Goal: Task Accomplishment & Management: Manage account settings

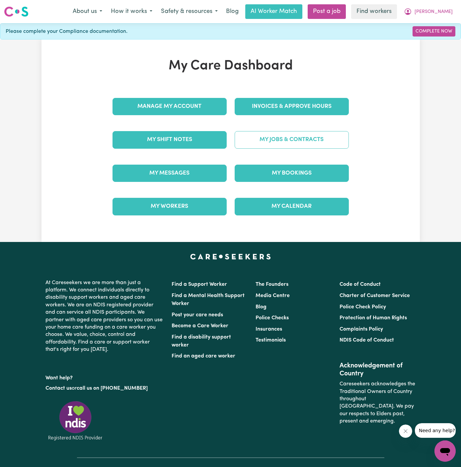
click at [315, 138] on link "My Jobs & Contracts" at bounding box center [291, 139] width 114 height 17
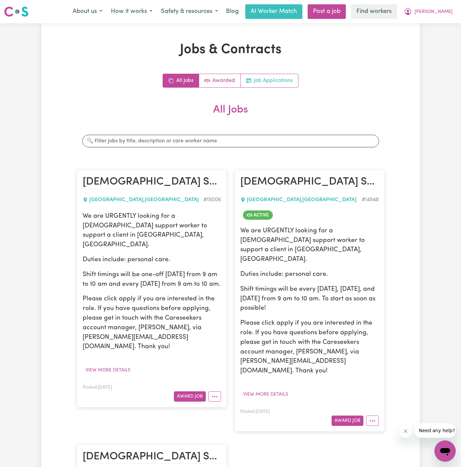
click at [273, 81] on link "Job Applications" at bounding box center [268, 80] width 57 height 13
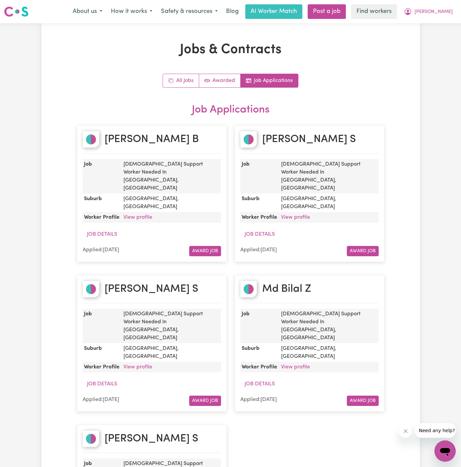
scroll to position [90, 0]
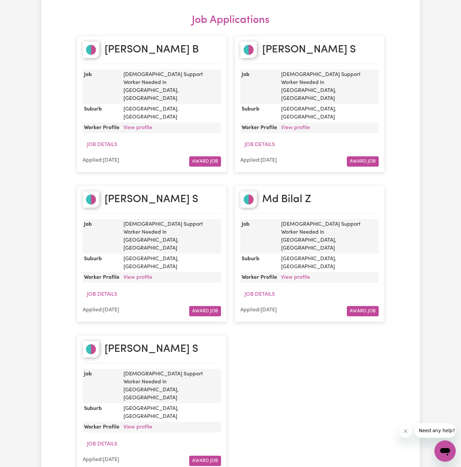
click at [155, 191] on div "Ahmad S" at bounding box center [152, 202] width 138 height 23
copy h2 "Ahmad S"
click at [297, 193] on h2 "Md Bilal Z" at bounding box center [286, 199] width 49 height 13
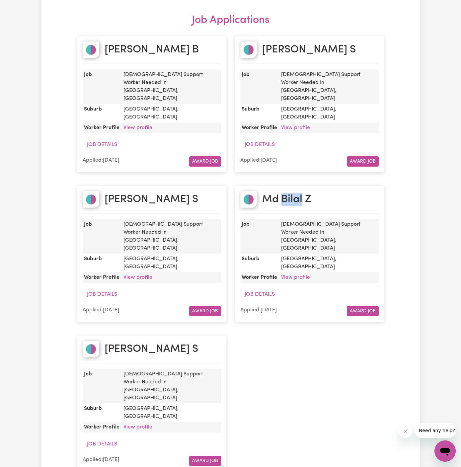
click at [297, 193] on h2 "Md Bilal Z" at bounding box center [286, 199] width 49 height 13
copy h2 "Md Bilal Z"
click at [139, 125] on link "View profile" at bounding box center [137, 127] width 29 height 5
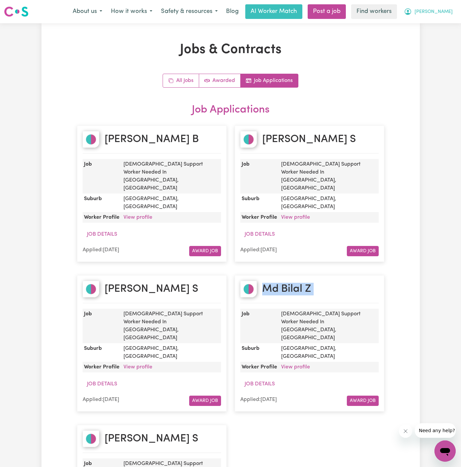
click at [445, 15] on span "[PERSON_NAME]" at bounding box center [433, 11] width 38 height 7
click at [441, 23] on link "My Dashboard" at bounding box center [430, 26] width 52 height 13
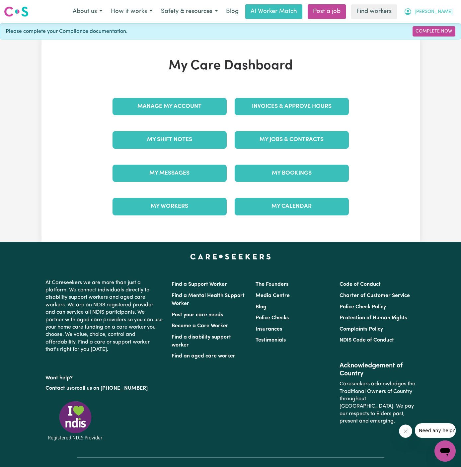
click at [444, 14] on span "[PERSON_NAME]" at bounding box center [433, 11] width 38 height 7
click at [444, 31] on link "My Dashboard" at bounding box center [430, 26] width 52 height 13
click at [443, 34] on link "Logout" at bounding box center [430, 38] width 52 height 13
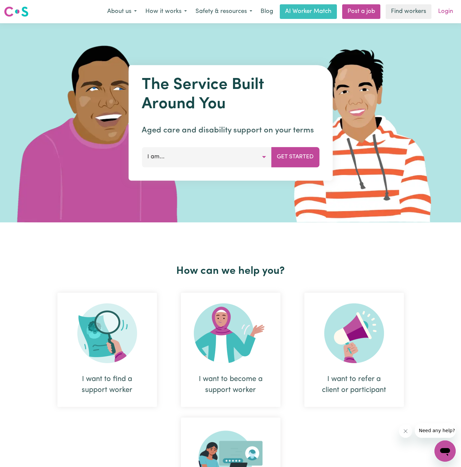
click at [441, 12] on link "Login" at bounding box center [445, 11] width 23 height 15
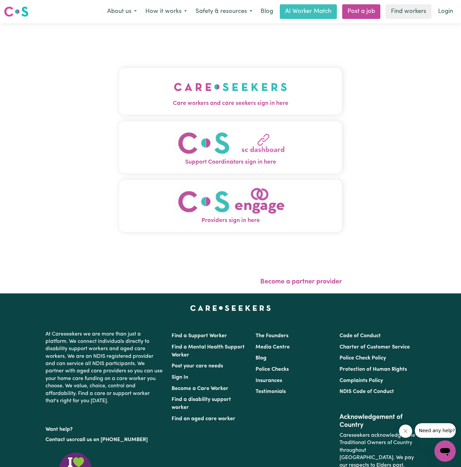
click at [219, 89] on img "Care workers and care seekers sign in here" at bounding box center [230, 87] width 113 height 25
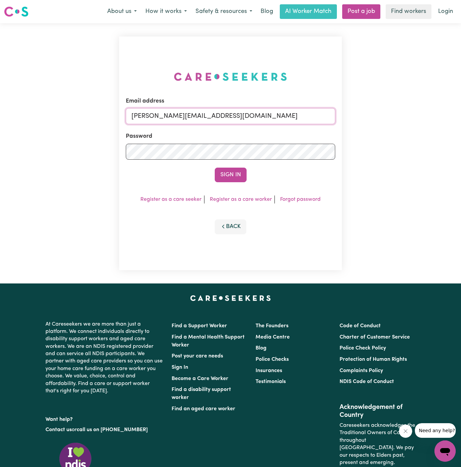
click at [234, 119] on input "dyan@careseekers.com.au" at bounding box center [230, 116] width 209 height 16
drag, startPoint x: 165, startPoint y: 117, endPoint x: 431, endPoint y: 117, distance: 265.6
click at [431, 117] on div "Email address superuser~JanusanBaltazarYS@careseekers.com.au Password Sign In R…" at bounding box center [230, 153] width 461 height 260
type input "superuser~MaryDeJoodtHCK@careseekers.com.au"
click at [215, 167] on button "Sign In" at bounding box center [231, 174] width 32 height 15
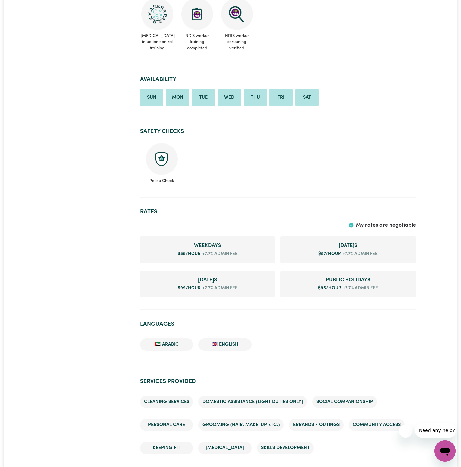
scroll to position [366, 0]
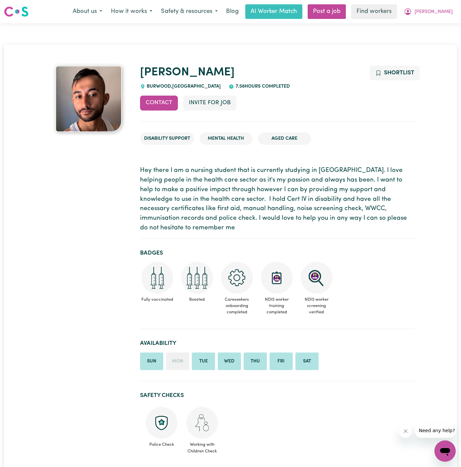
click at [157, 87] on span "BURWOOD , New South Wales" at bounding box center [183, 86] width 76 height 5
copy span "BURWOOD"
